Goal: Information Seeking & Learning: Learn about a topic

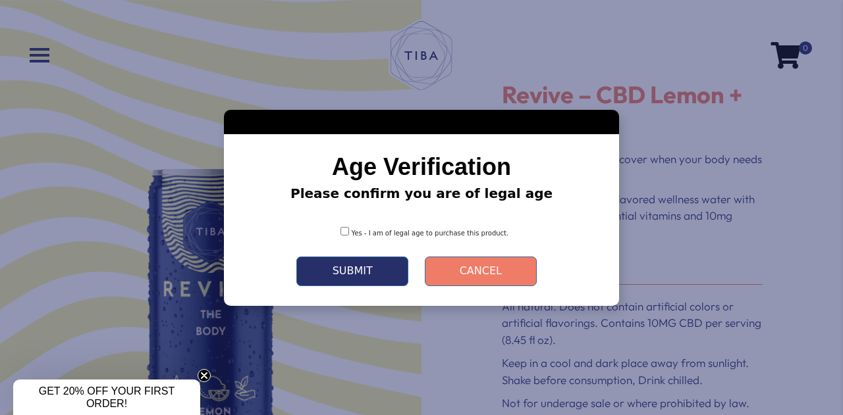
click at [367, 274] on button "Submit" at bounding box center [352, 272] width 112 height 30
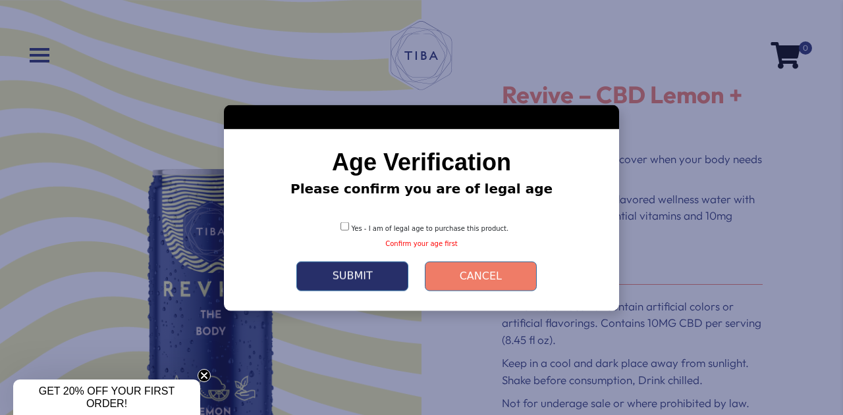
click at [371, 280] on button "Submit" at bounding box center [352, 276] width 112 height 30
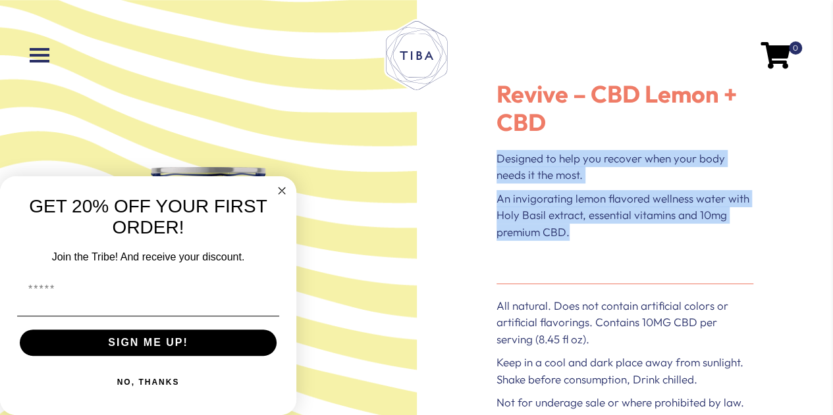
drag, startPoint x: 506, startPoint y: 161, endPoint x: 575, endPoint y: 228, distance: 95.9
click at [575, 228] on div "Designed to help you recover when your body needs it the most. An invigorating …" at bounding box center [624, 207] width 257 height 114
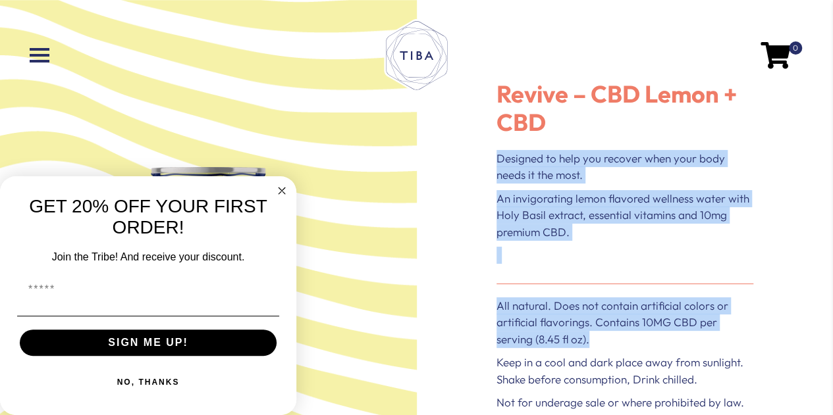
drag, startPoint x: 573, startPoint y: 207, endPoint x: 496, endPoint y: 157, distance: 91.3
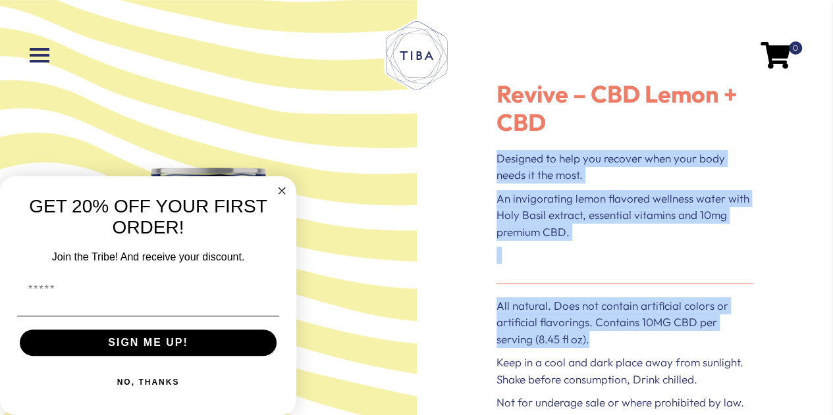
copy div "Designed to help you recover when your body needs it the most. An invigorating …"
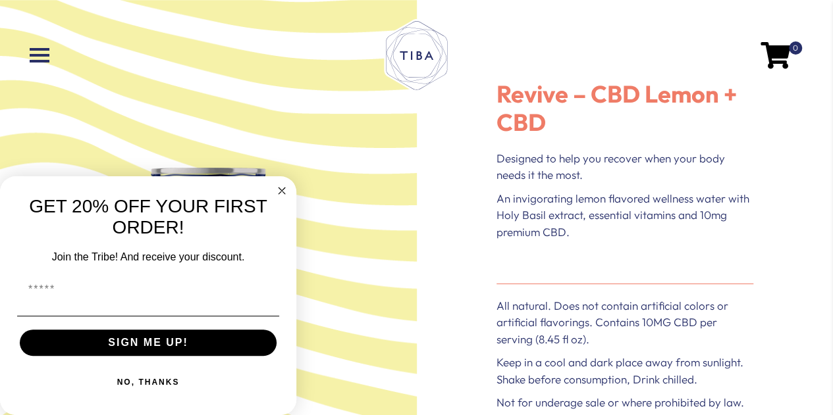
click at [26, 56] on nav "0" at bounding box center [416, 56] width 806 height 84
click at [31, 56] on span at bounding box center [40, 55] width 20 height 3
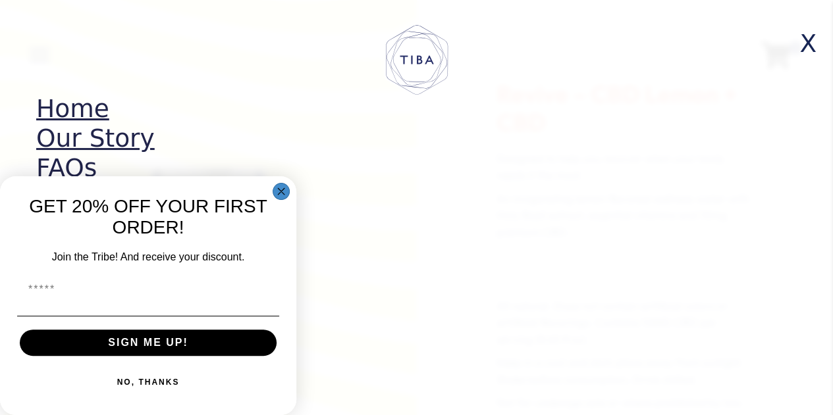
click at [284, 184] on circle "Close dialog" at bounding box center [281, 191] width 15 height 15
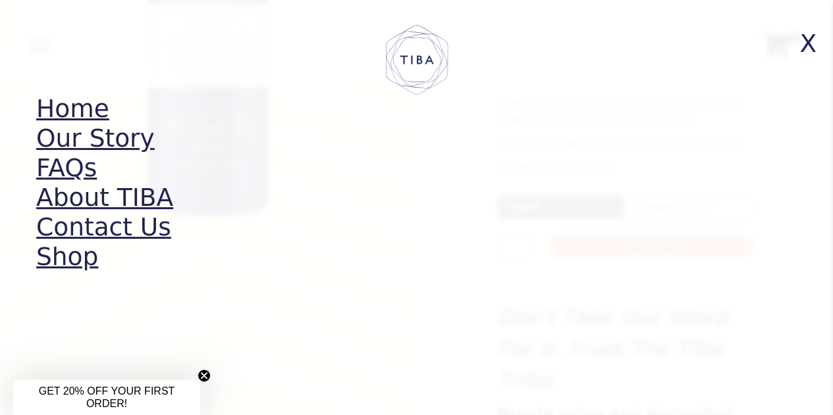
scroll to position [395, 0]
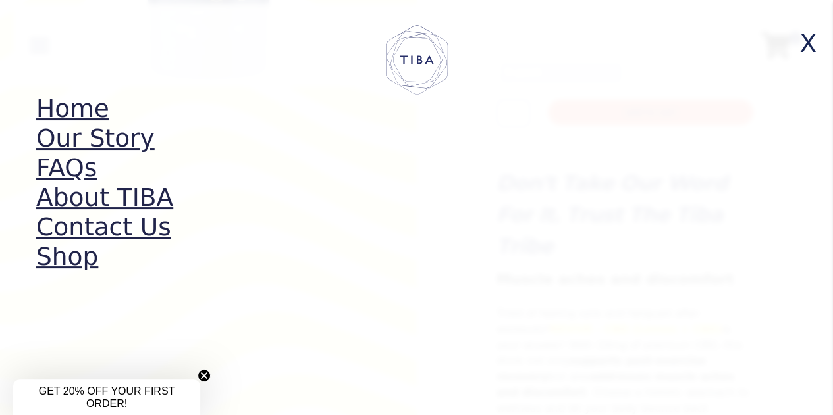
click at [811, 46] on span "X" at bounding box center [808, 43] width 34 height 41
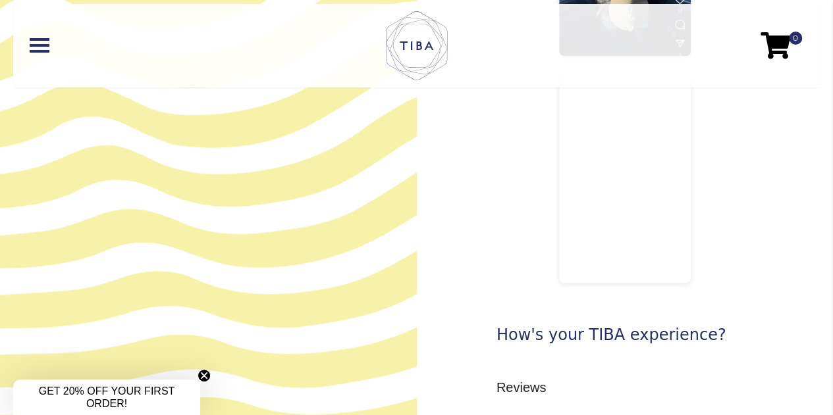
scroll to position [1448, 0]
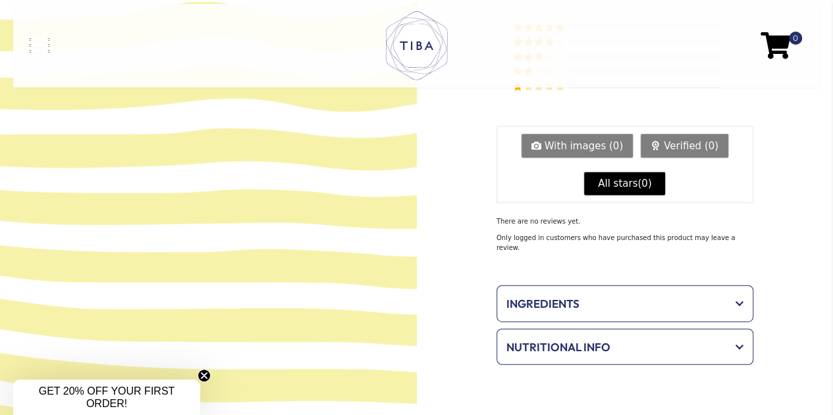
click at [43, 47] on link at bounding box center [159, 45] width 258 height 14
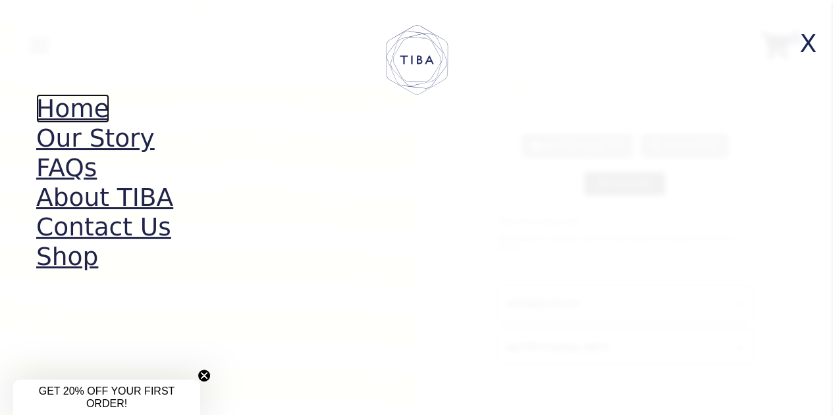
click at [58, 111] on link "Home" at bounding box center [72, 108] width 73 height 29
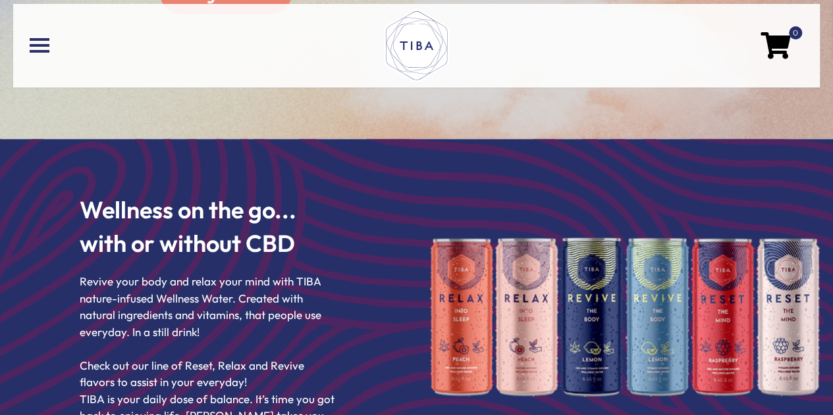
click at [529, 266] on img at bounding box center [625, 317] width 390 height 159
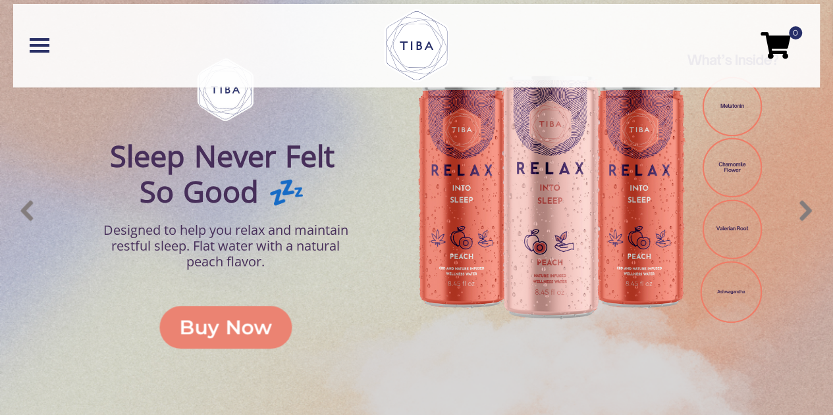
scroll to position [408, 0]
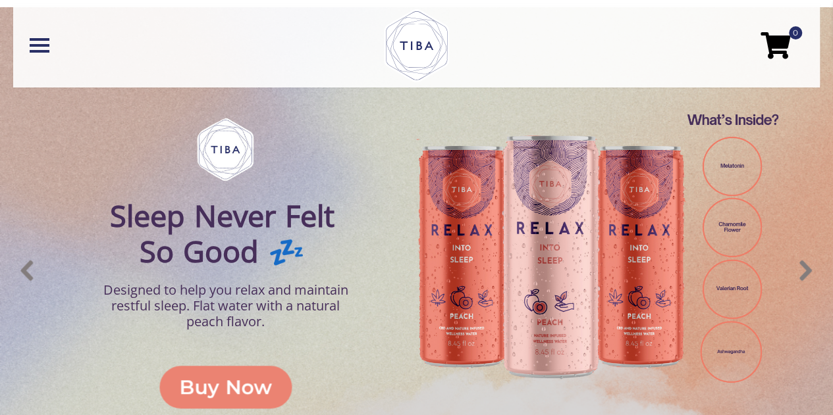
click at [215, 373] on div "Buy Now" at bounding box center [225, 388] width 93 height 30
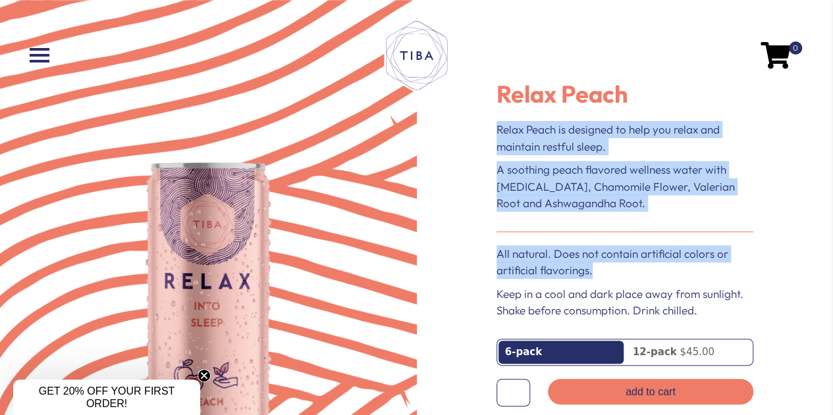
drag, startPoint x: 496, startPoint y: 130, endPoint x: 606, endPoint y: 265, distance: 173.6
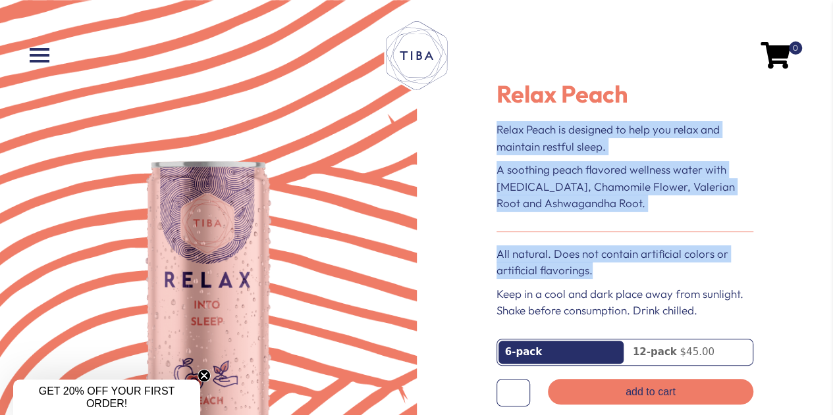
copy div "Relax Peach is designed to help you relax and maintain restful sleep. A soothin…"
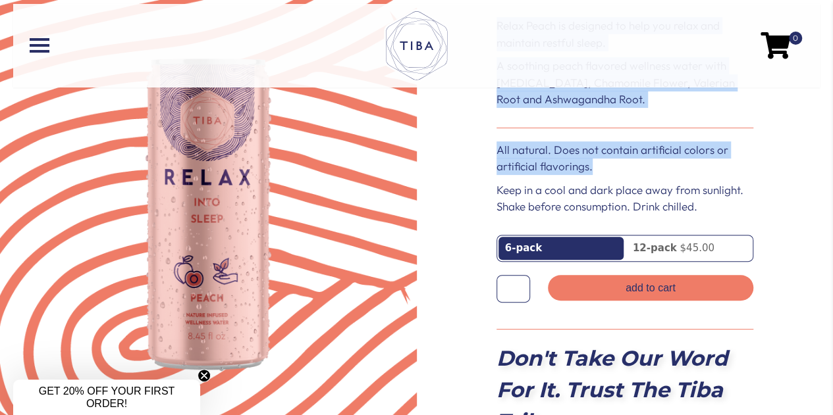
scroll to position [132, 0]
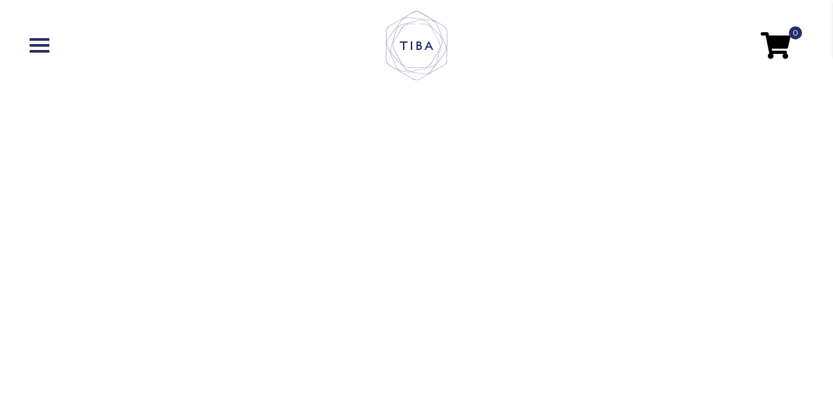
scroll to position [408, 0]
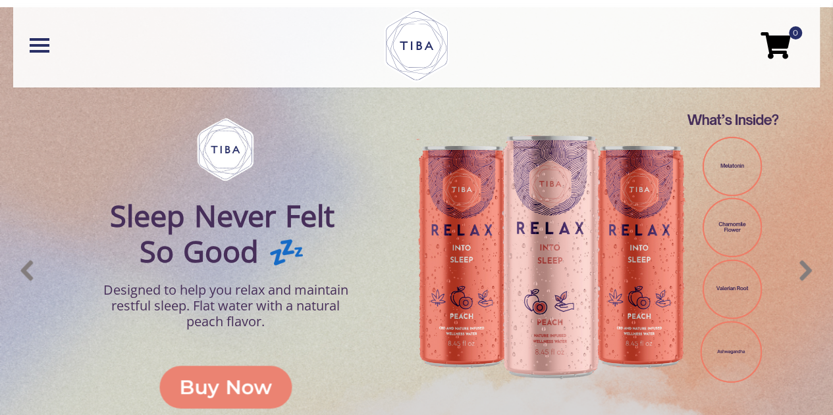
click at [477, 213] on img at bounding box center [595, 247] width 365 height 365
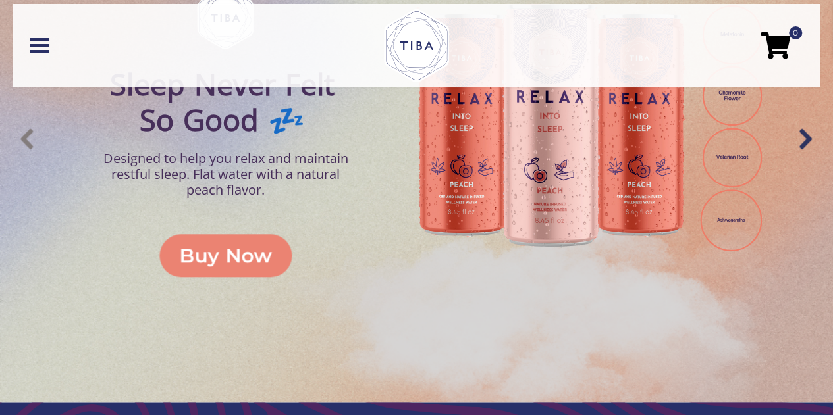
click at [815, 143] on img "next arrow" at bounding box center [805, 138] width 33 height 33
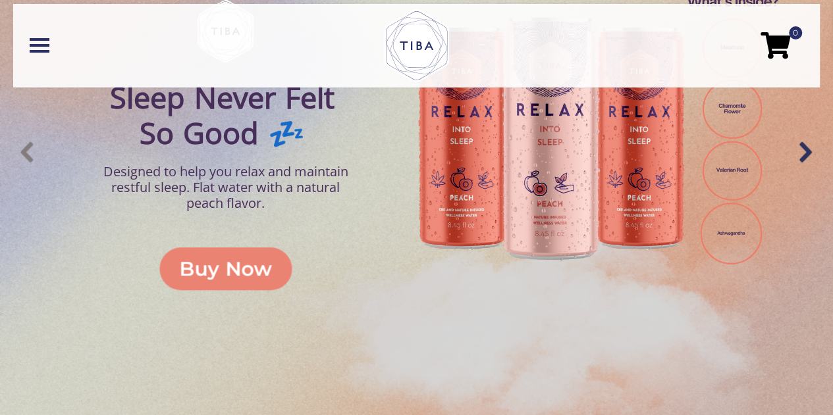
scroll to position [527, 0]
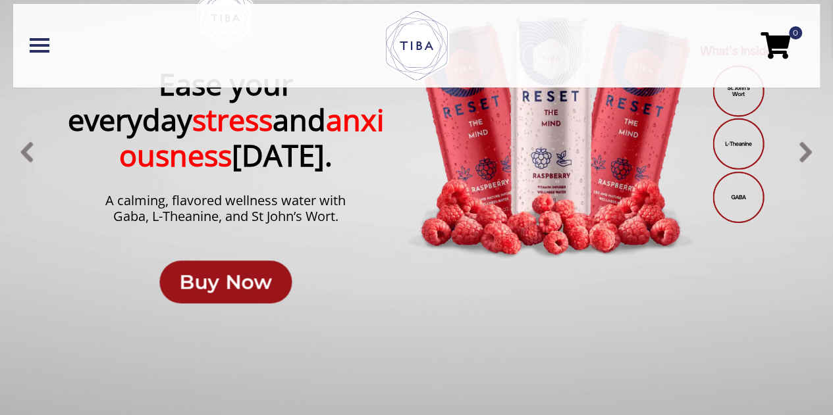
click at [220, 302] on link "Buy Now" at bounding box center [225, 282] width 132 height 43
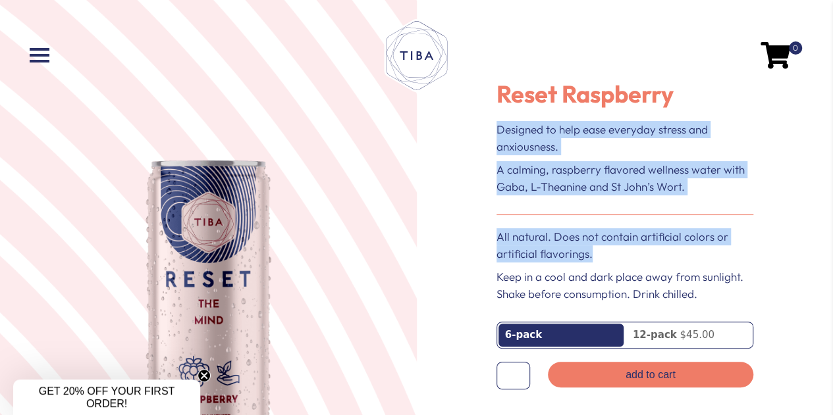
drag, startPoint x: 500, startPoint y: 130, endPoint x: 619, endPoint y: 255, distance: 172.3
copy div "Designed to help ease everyday stress and anxiousness. A calming, raspberry fla…"
click at [30, 49] on span at bounding box center [40, 49] width 20 height 3
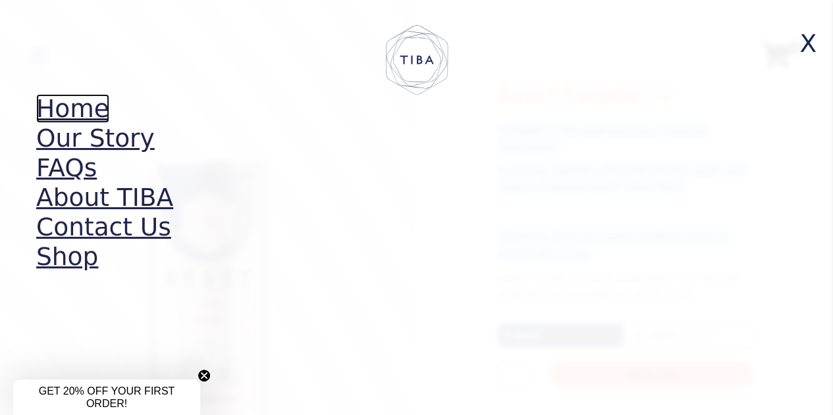
click at [55, 113] on link "Home" at bounding box center [72, 108] width 73 height 29
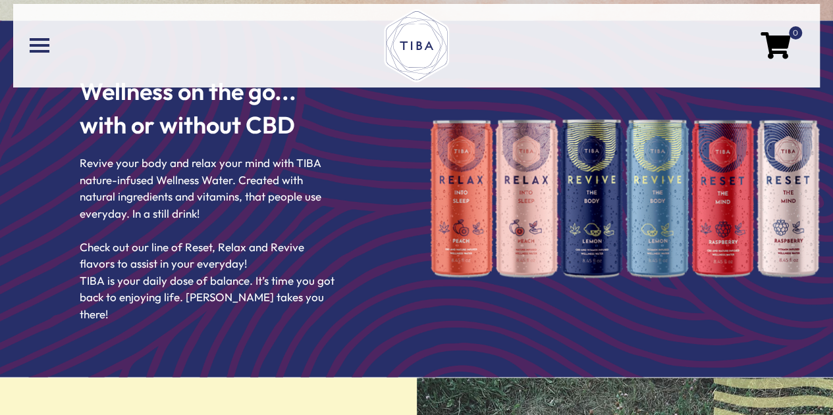
scroll to position [935, 0]
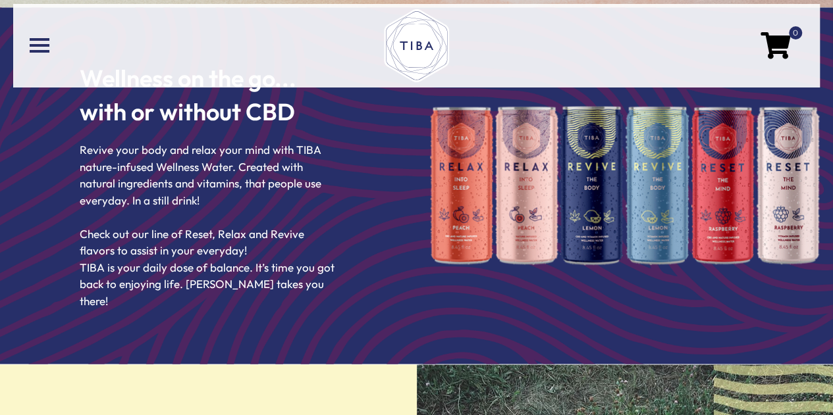
click at [427, 197] on div at bounding box center [625, 185] width 417 height 185
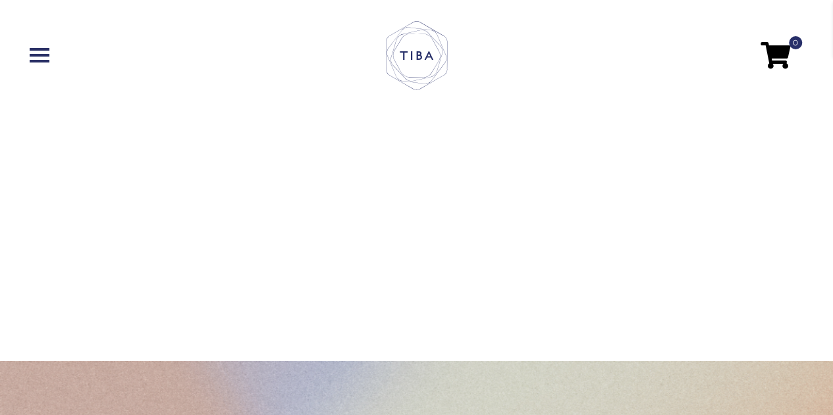
scroll to position [0, 0]
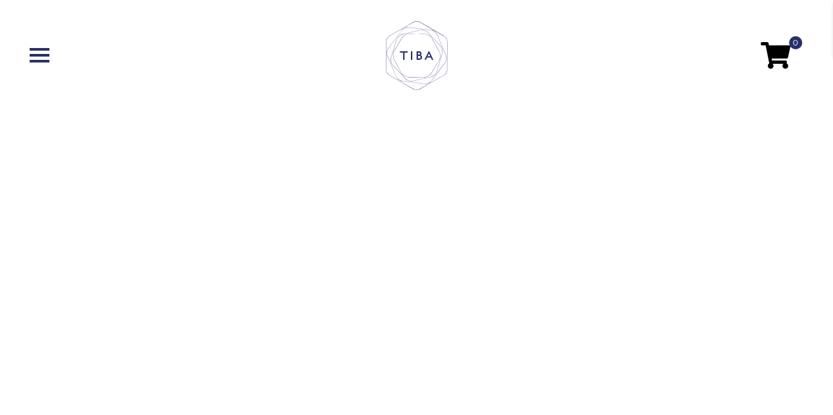
click at [34, 47] on nav "0" at bounding box center [416, 56] width 806 height 84
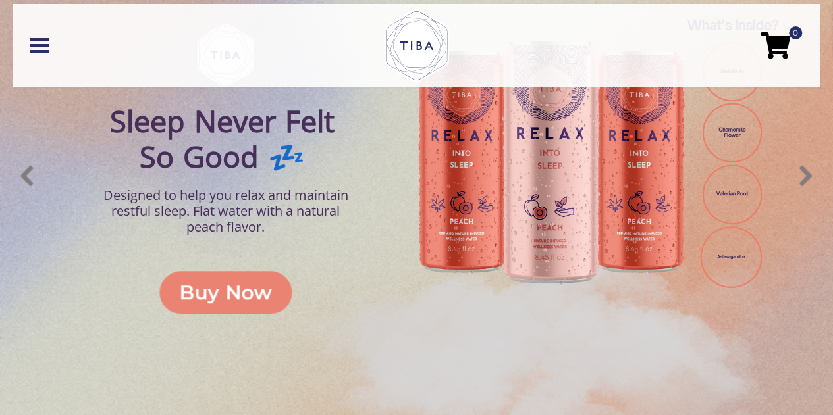
scroll to position [527, 0]
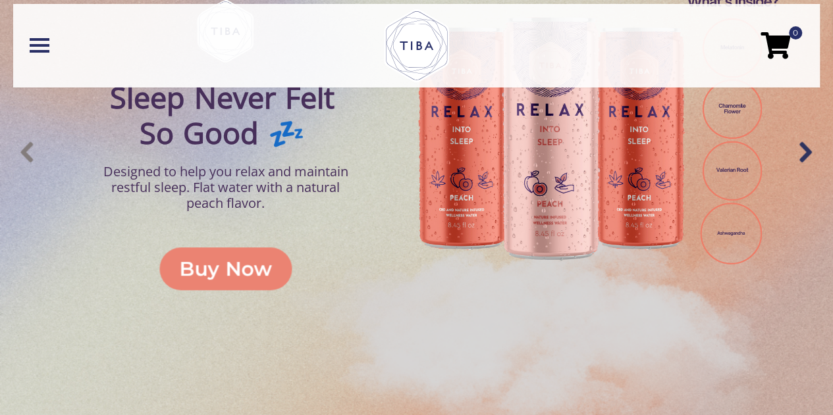
click at [818, 158] on img "next arrow" at bounding box center [805, 152] width 33 height 33
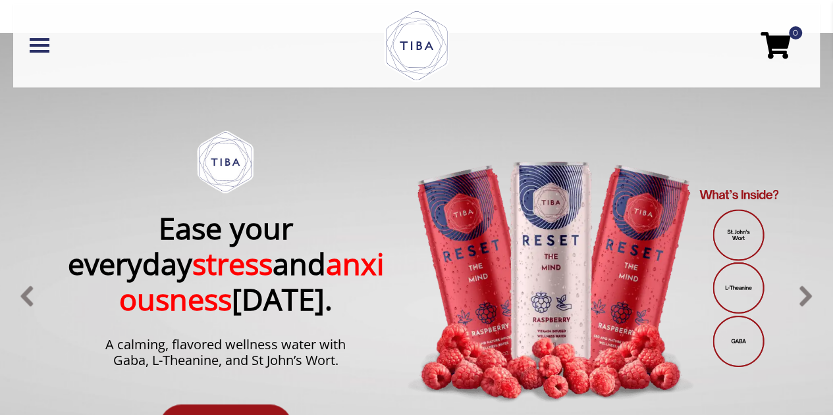
scroll to position [395, 0]
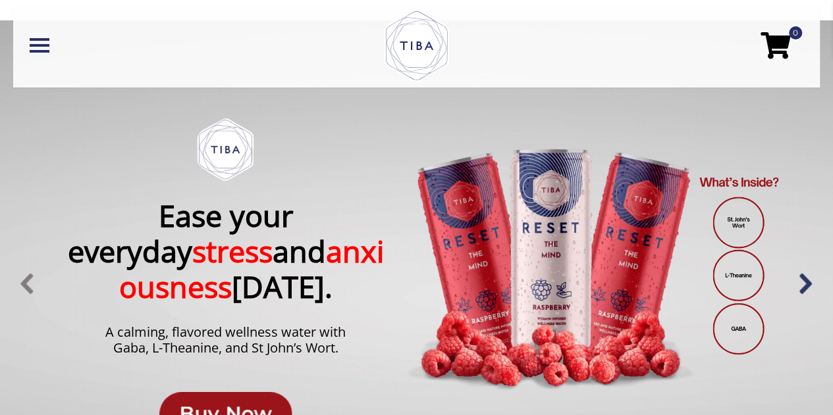
click at [806, 283] on img "next arrow" at bounding box center [805, 283] width 33 height 33
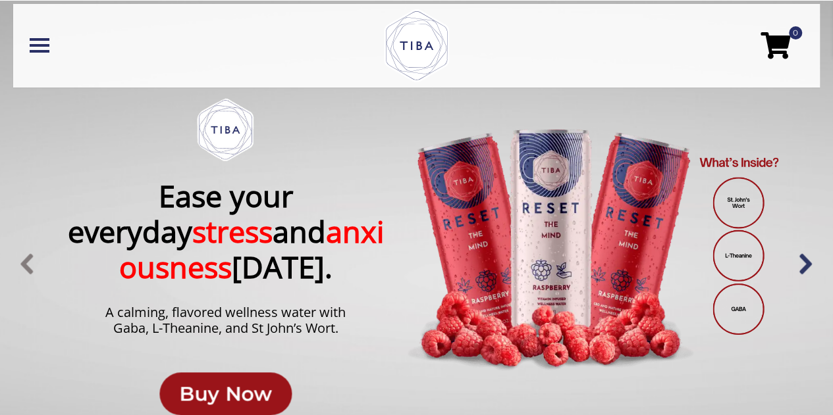
scroll to position [415, 0]
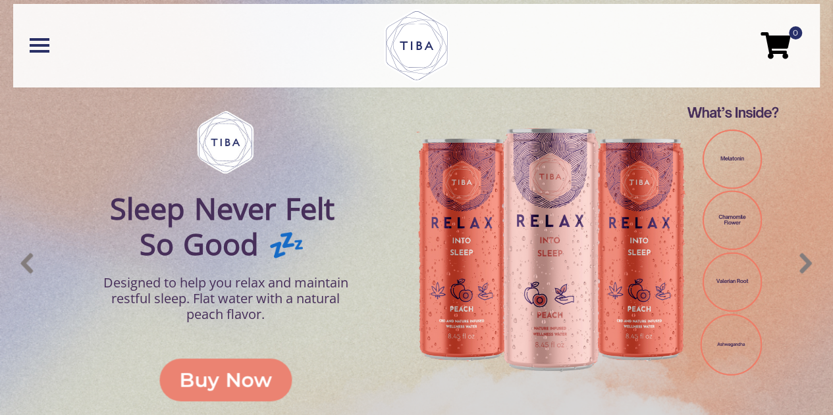
click at [802, 282] on div "Sleep Never Felt So Good 💤 Designed to help you relax and maintain restful slee…" at bounding box center [416, 263] width 777 height 513
click at [796, 271] on img "next arrow" at bounding box center [805, 263] width 33 height 33
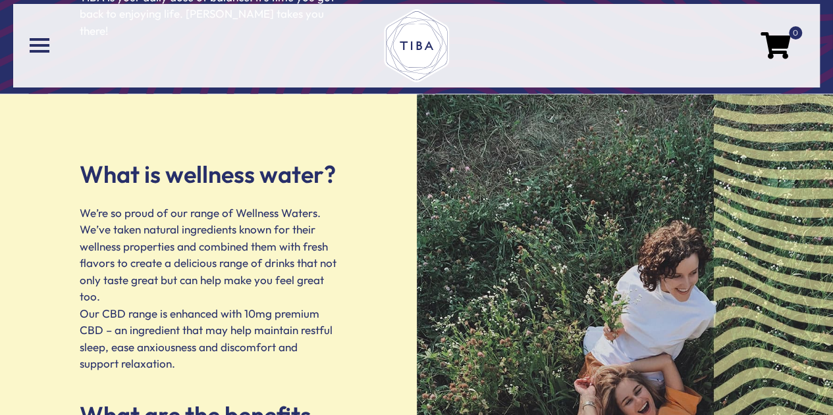
scroll to position [1469, 0]
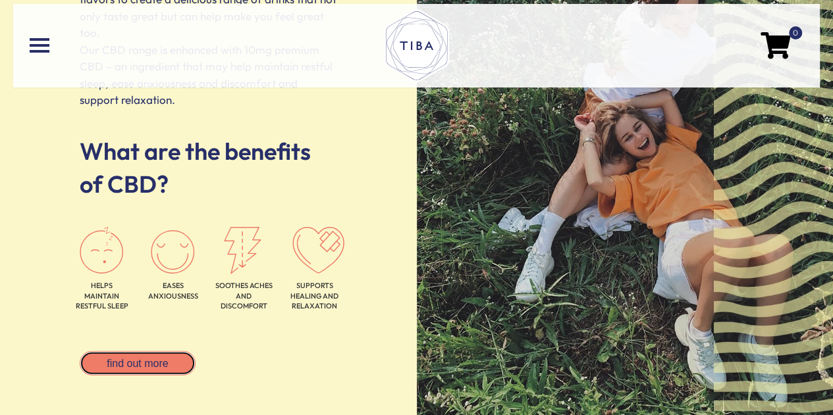
click at [158, 352] on link "find out more" at bounding box center [137, 364] width 115 height 24
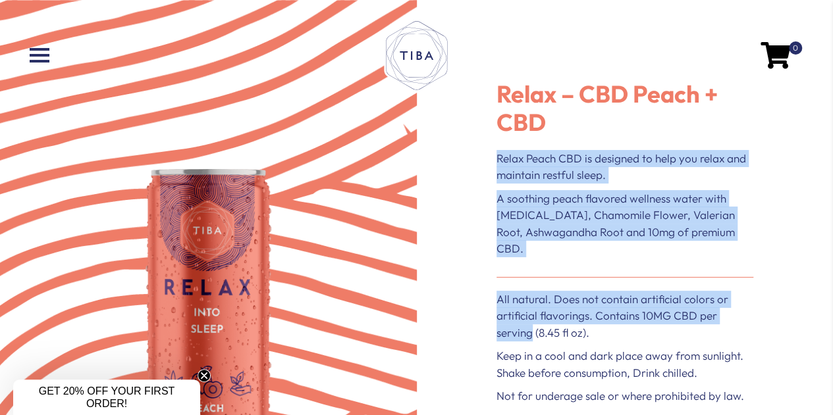
drag, startPoint x: 757, startPoint y: 296, endPoint x: 493, endPoint y: 146, distance: 303.7
copy div "Relax Peach CBD is designed to help you relax and maintain restful sleep. A soo…"
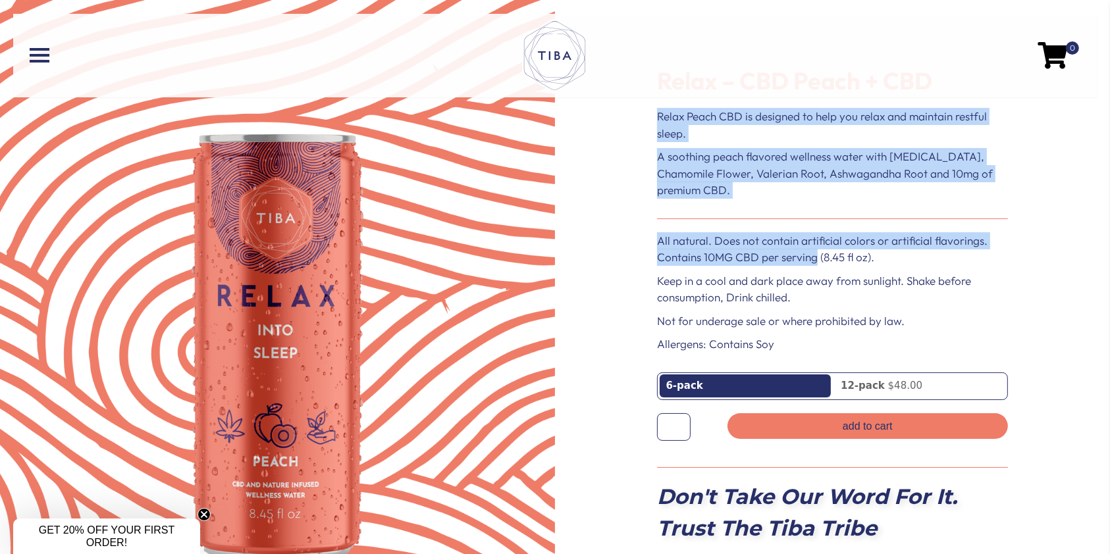
scroll to position [48, 0]
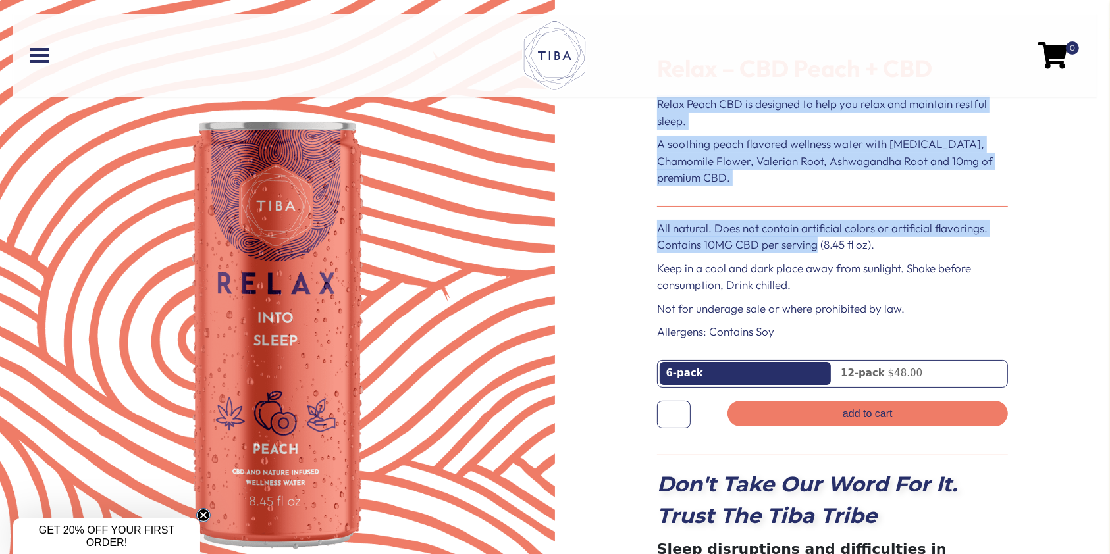
click at [204, 415] on button "Close teaser" at bounding box center [203, 515] width 14 height 14
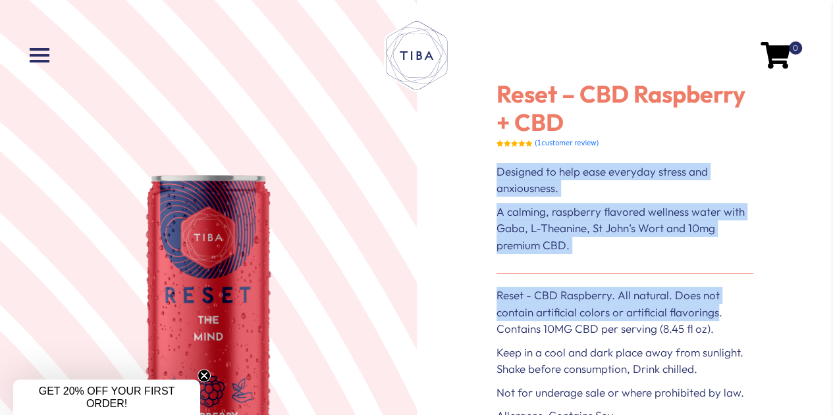
drag, startPoint x: 715, startPoint y: 317, endPoint x: 492, endPoint y: 178, distance: 262.3
copy div "Designed to help ease everyday stress and anxiousness. A calming, raspberry fla…"
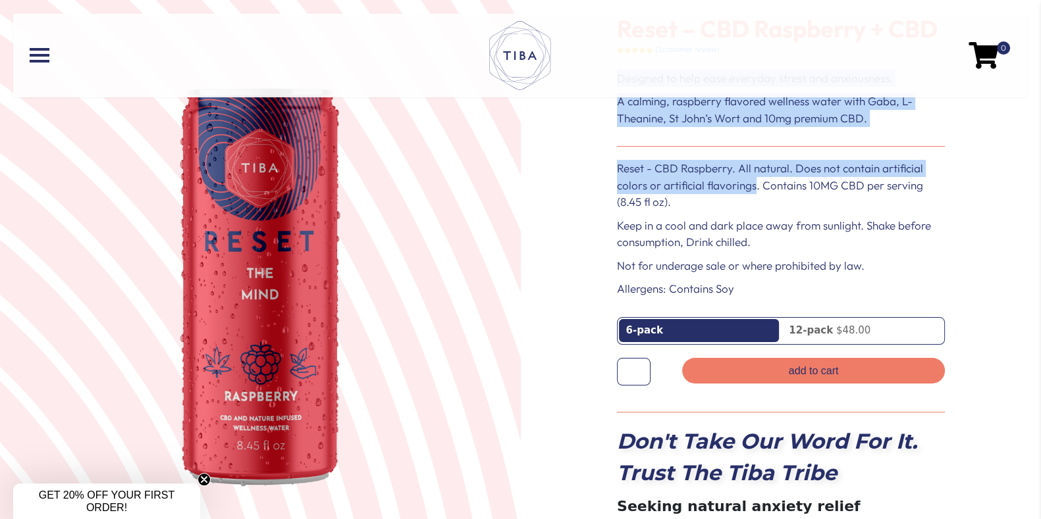
scroll to position [46, 0]
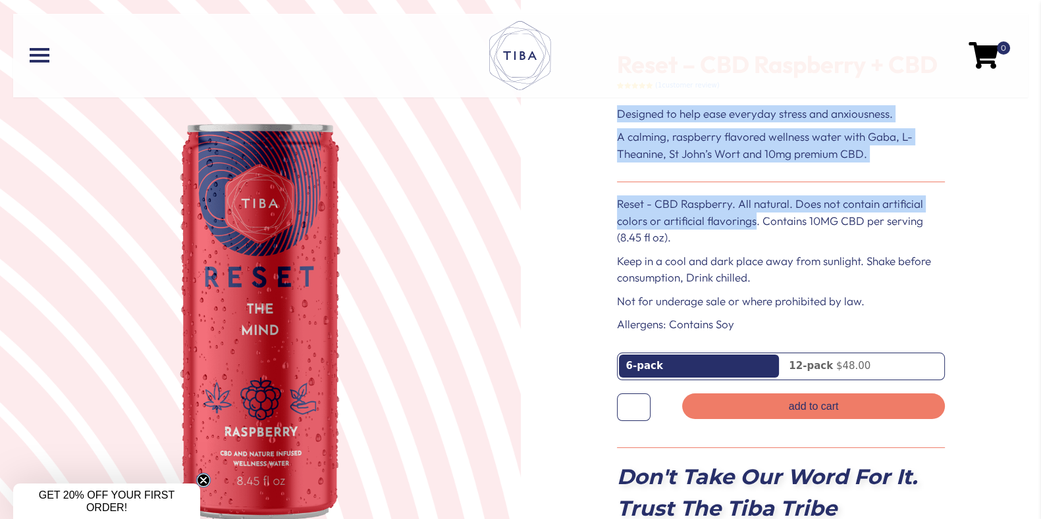
click at [201, 415] on circle "Close teaser" at bounding box center [203, 481] width 13 height 13
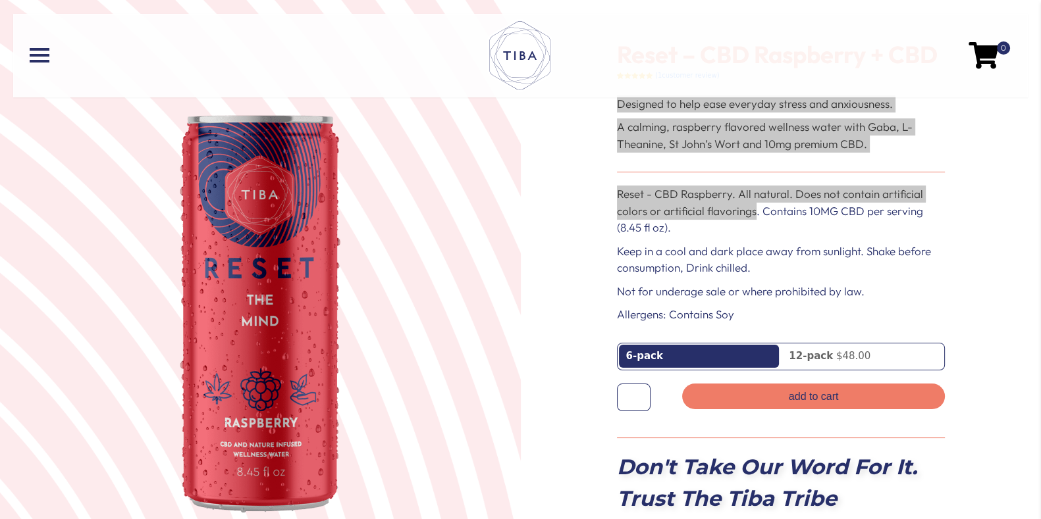
scroll to position [57, 0]
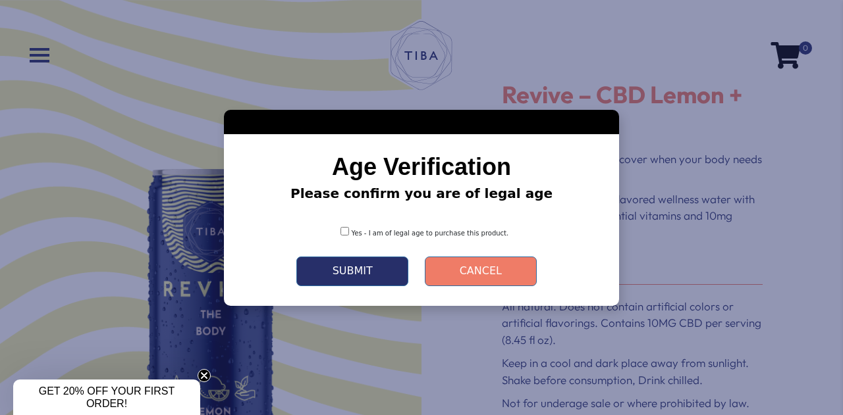
click at [364, 264] on button "Submit" at bounding box center [352, 272] width 112 height 30
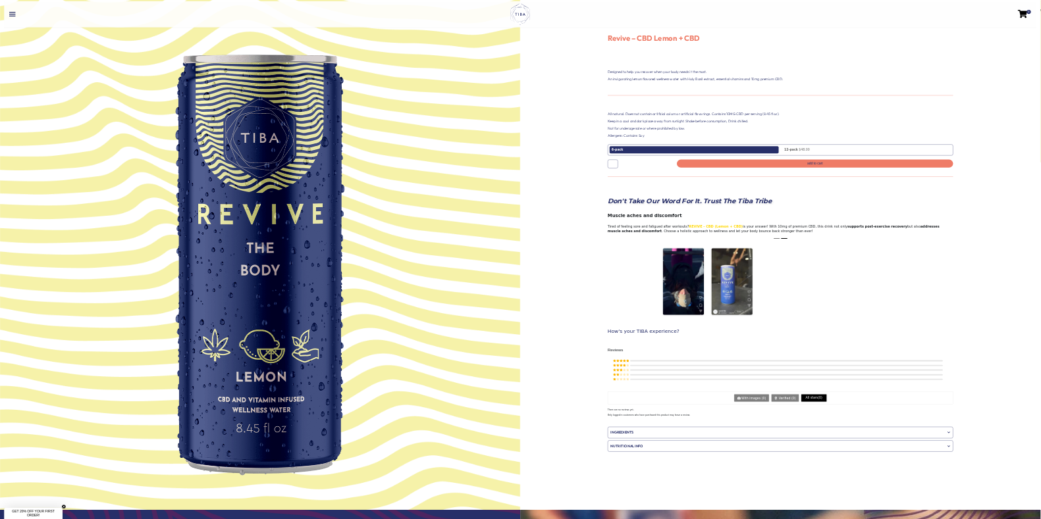
scroll to position [172, 0]
